Goal: Information Seeking & Learning: Learn about a topic

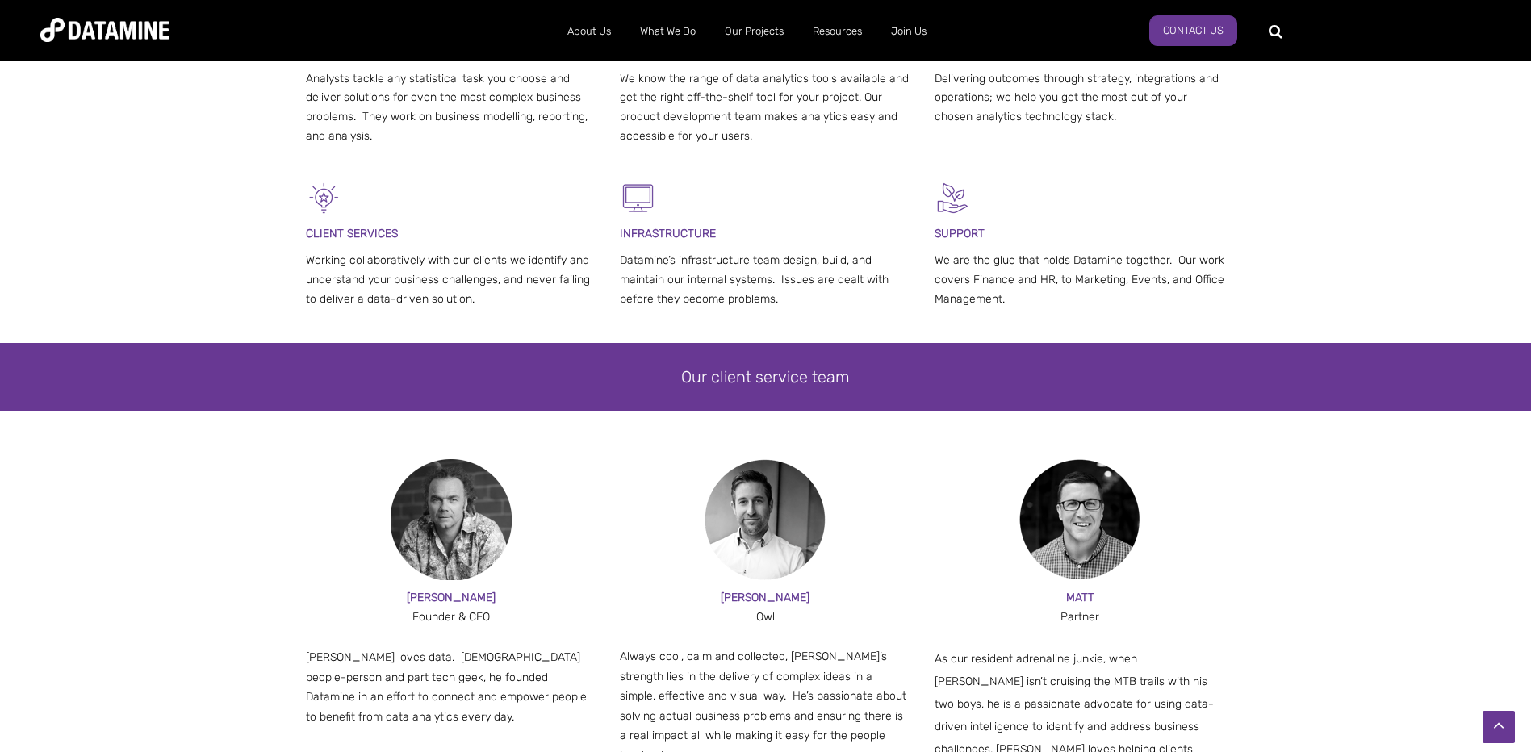
scroll to position [323, 0]
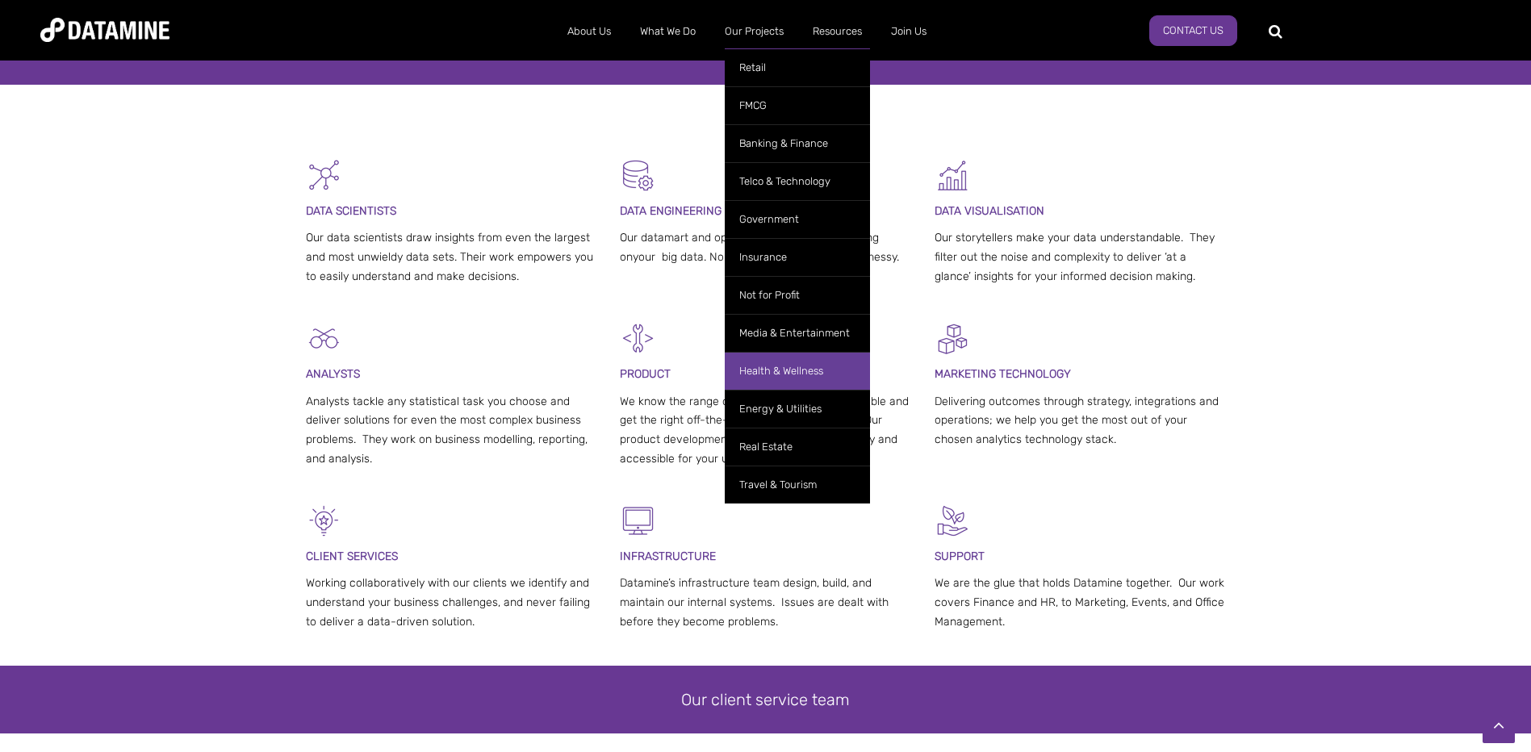
click at [782, 366] on link "Health & Wellness" at bounding box center [797, 371] width 145 height 38
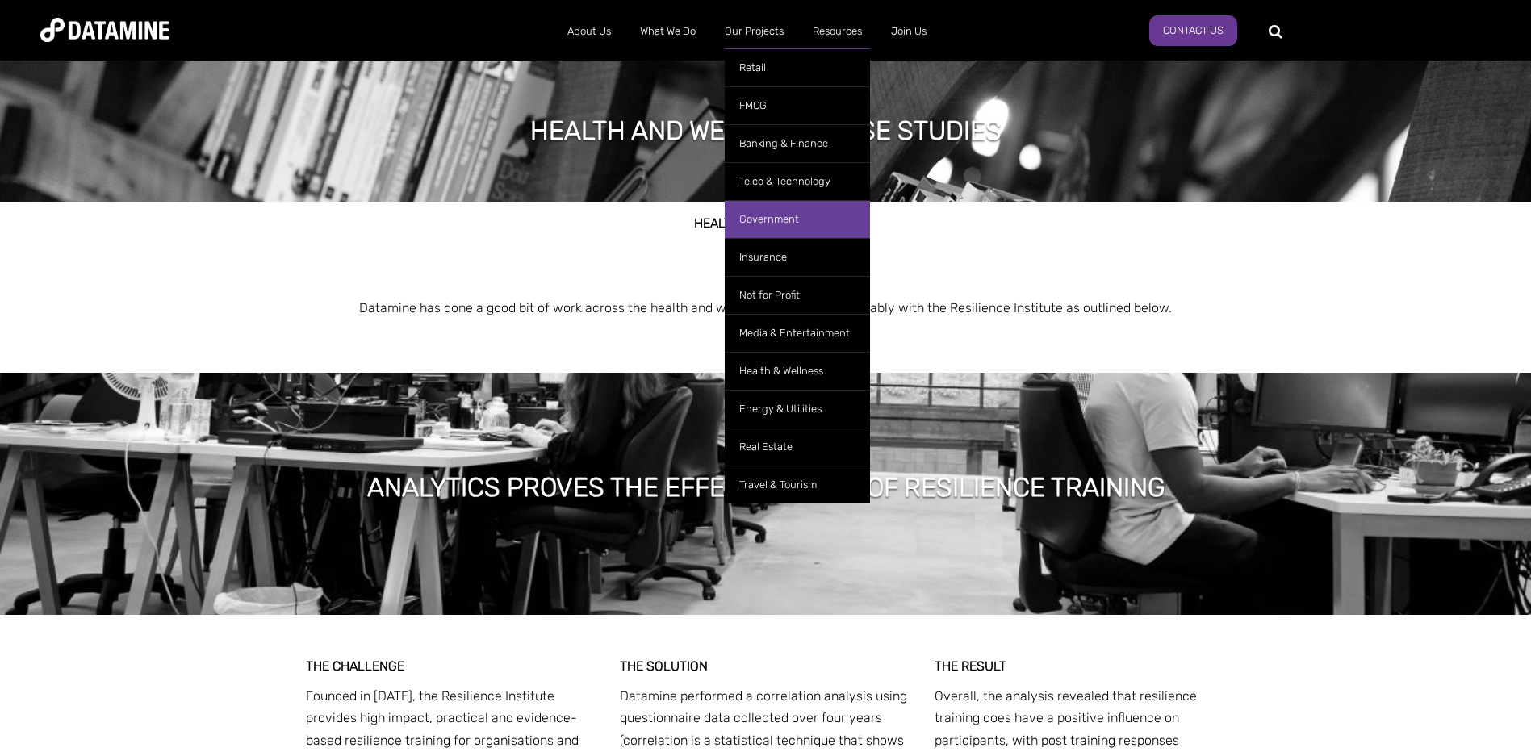
click at [790, 220] on link "Government" at bounding box center [797, 219] width 145 height 38
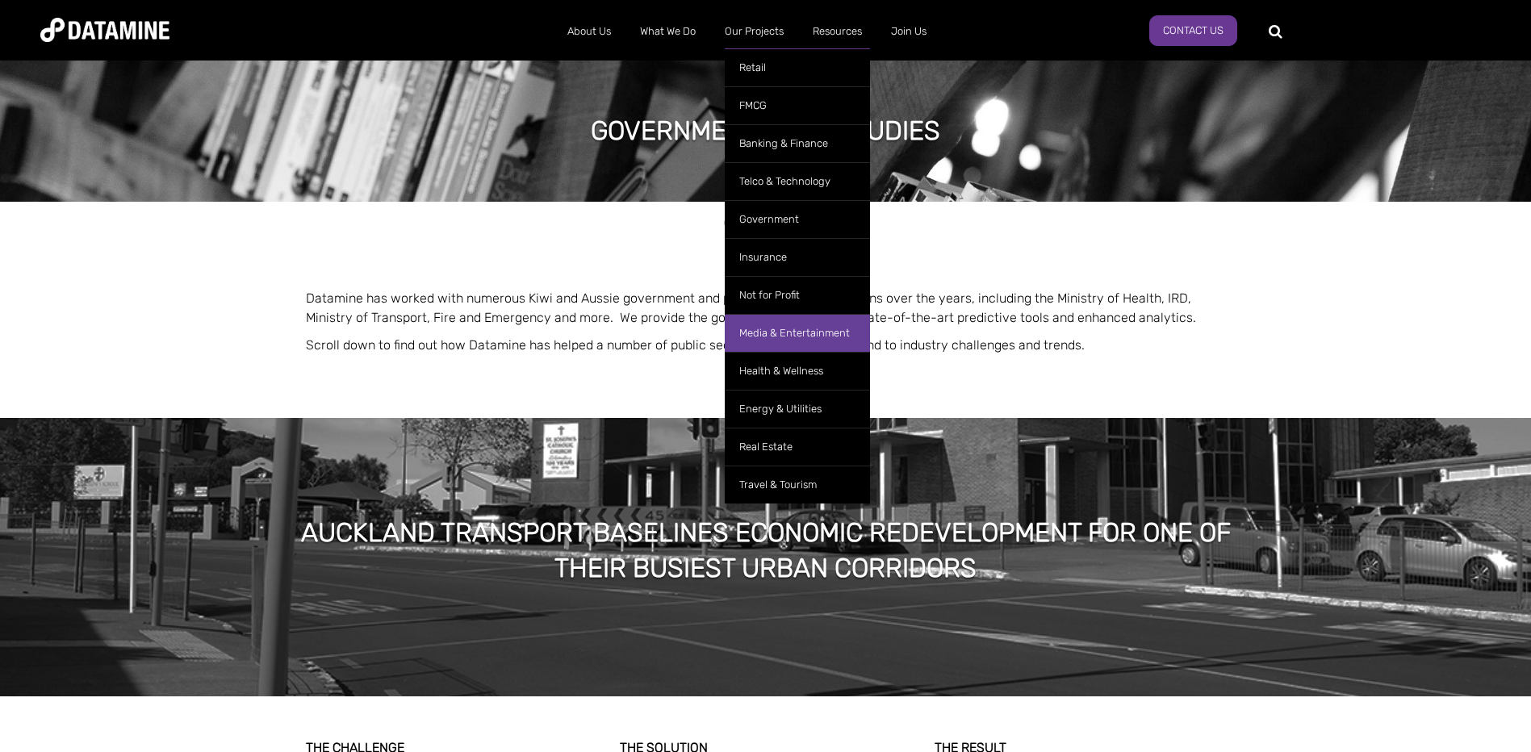
click at [793, 325] on link "Media & Entertainment" at bounding box center [797, 333] width 145 height 38
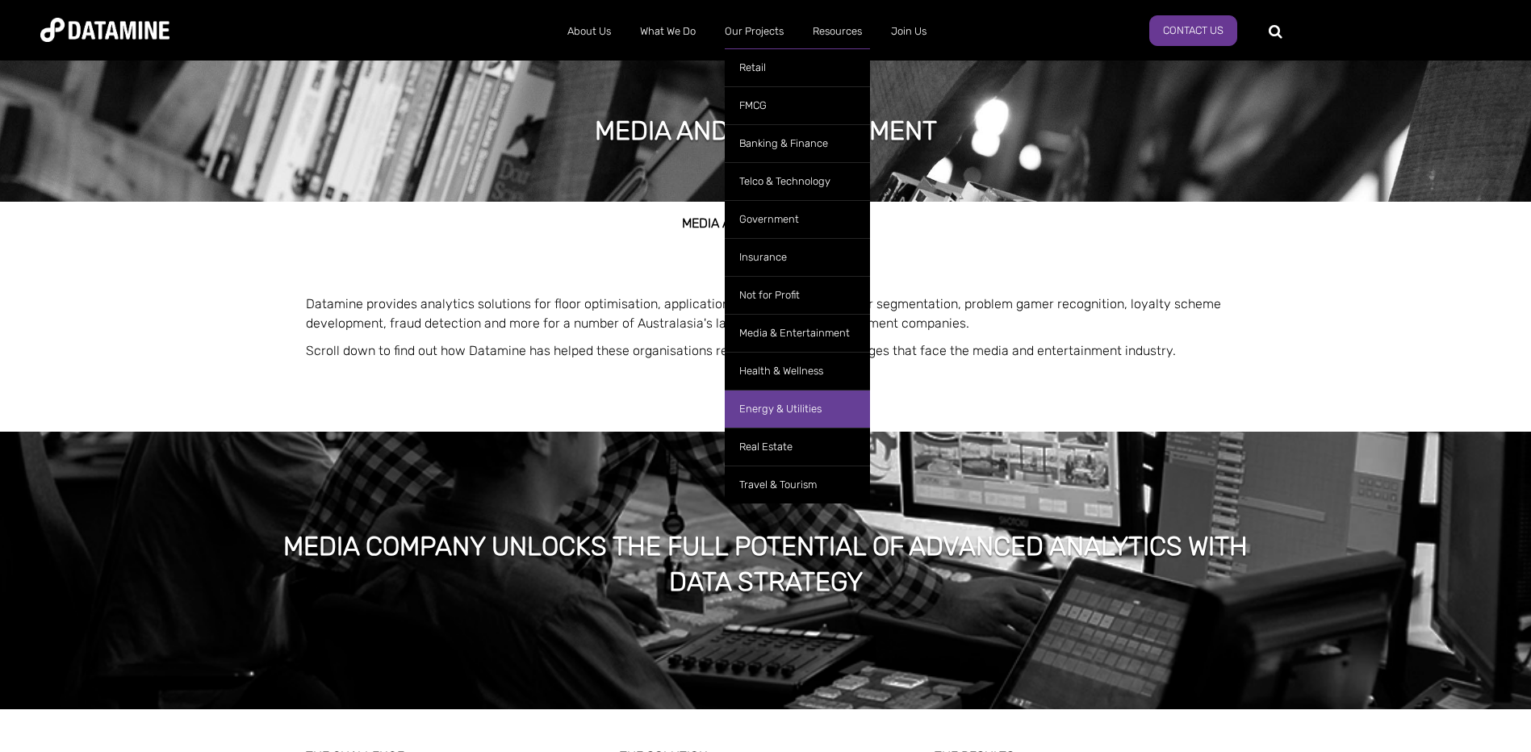
click at [783, 415] on link "Energy & Utilities" at bounding box center [797, 409] width 145 height 38
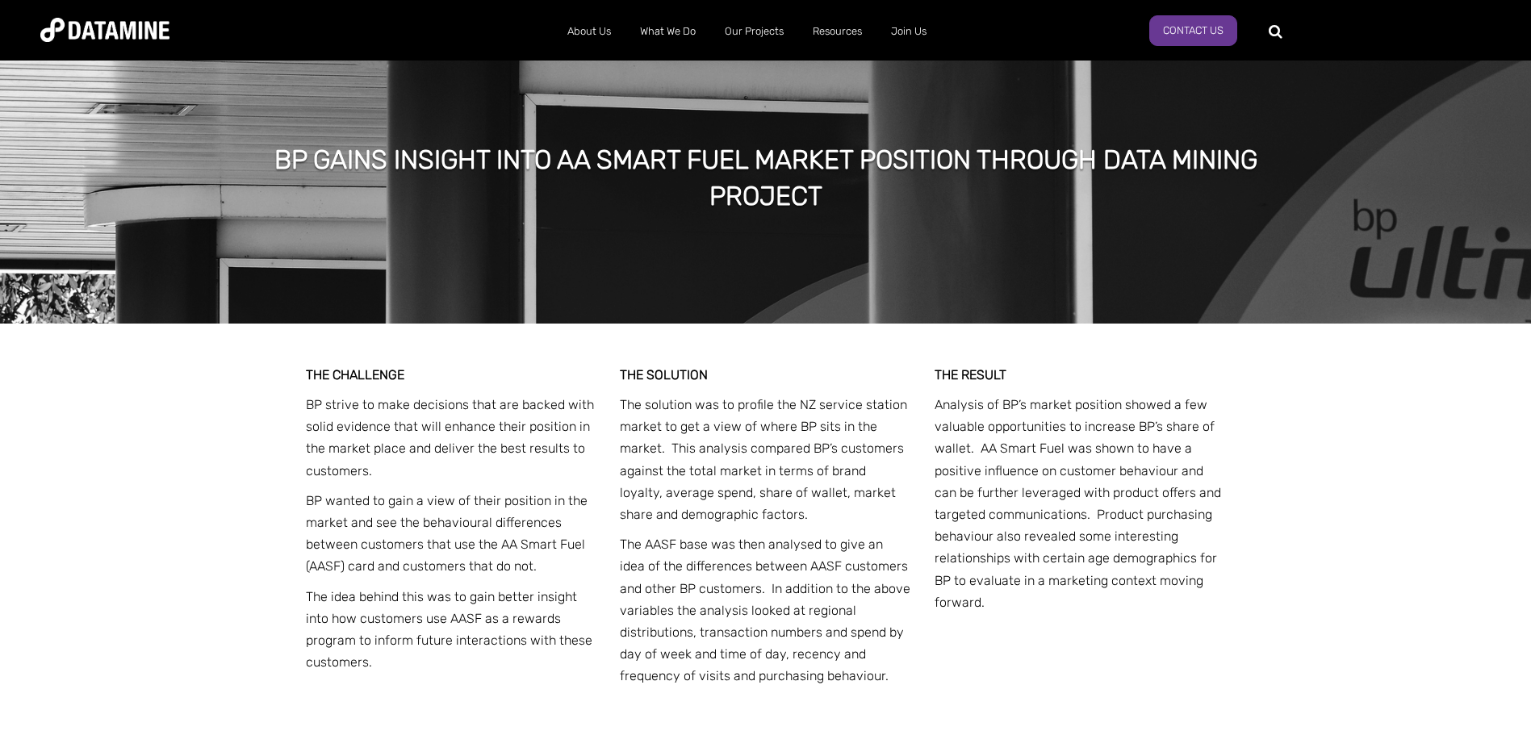
scroll to position [3067, 0]
